Goal: Find specific page/section: Find specific page/section

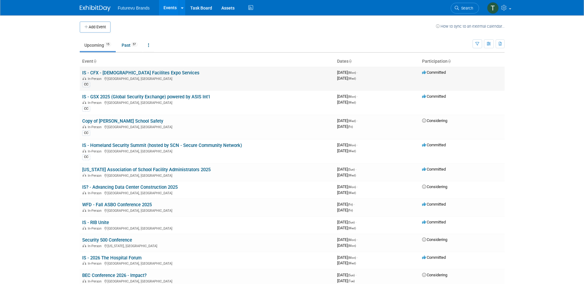
click at [214, 79] on div "In-Person [GEOGRAPHIC_DATA], [GEOGRAPHIC_DATA]" at bounding box center [207, 78] width 250 height 5
click at [139, 72] on link "IS - CFX - [DEMOGRAPHIC_DATA] Facilites Expo Services" at bounding box center [140, 73] width 117 height 6
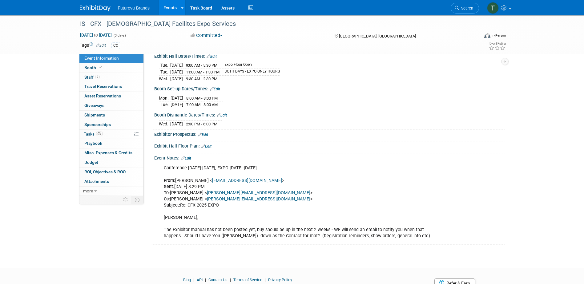
scroll to position [92, 0]
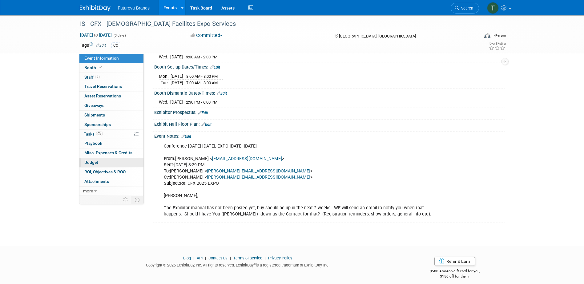
click at [106, 161] on link "Budget" at bounding box center [111, 162] width 64 height 9
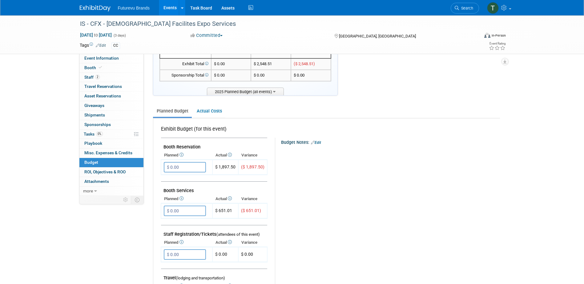
scroll to position [0, 0]
